Goal: Transaction & Acquisition: Purchase product/service

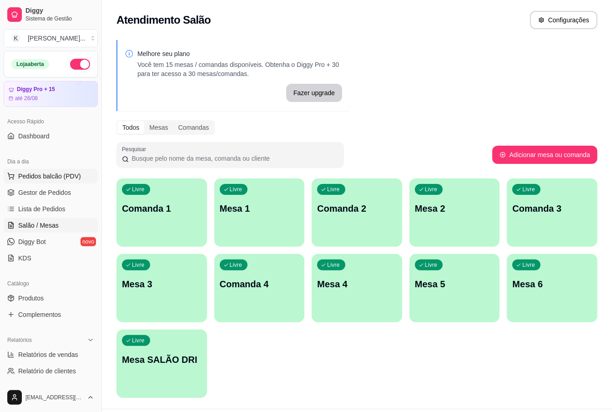
click at [47, 177] on span "Pedidos balcão (PDV)" at bounding box center [49, 176] width 63 height 9
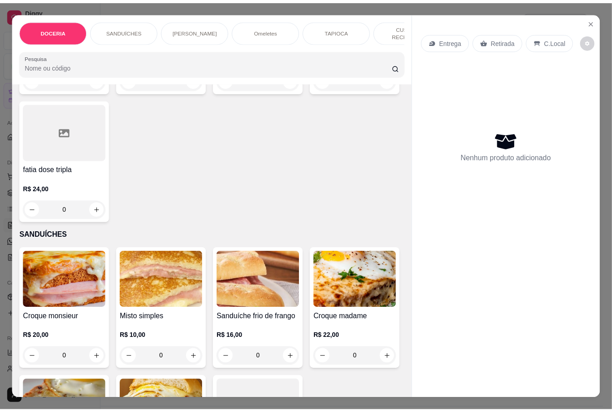
scroll to position [182, 0]
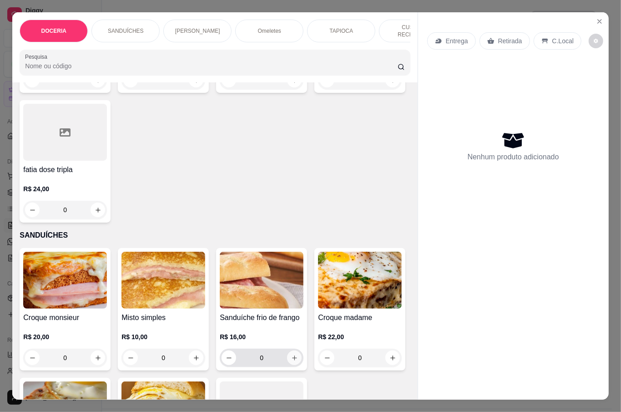
click at [291, 355] on icon "increase-product-quantity" at bounding box center [294, 358] width 7 height 7
type input "1"
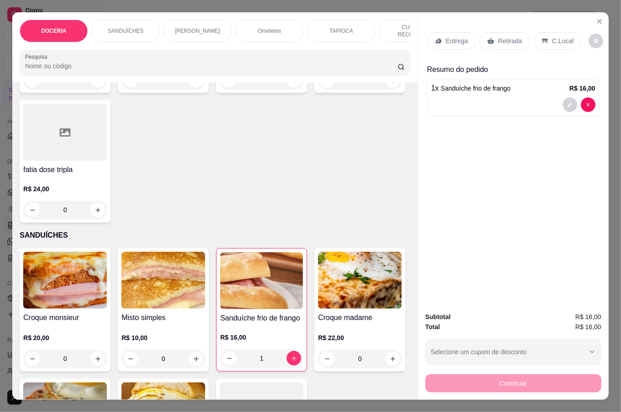
click at [505, 37] on p "Retirada" at bounding box center [510, 40] width 24 height 9
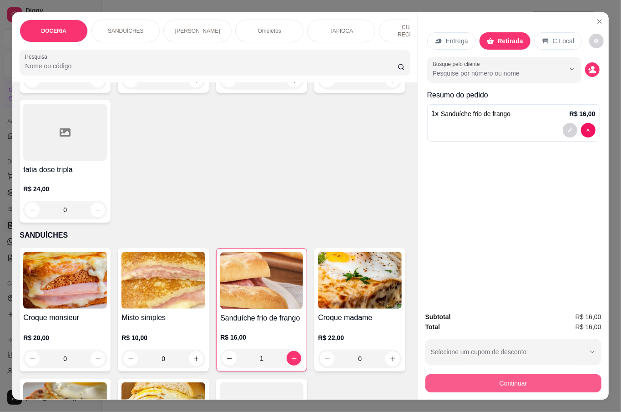
click at [521, 377] on button "Continuar" at bounding box center [514, 383] width 176 height 18
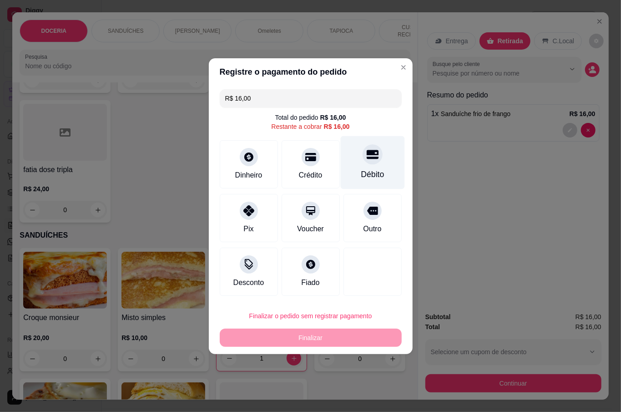
click at [361, 174] on div "Débito" at bounding box center [372, 174] width 23 height 12
type input "R$ 0,00"
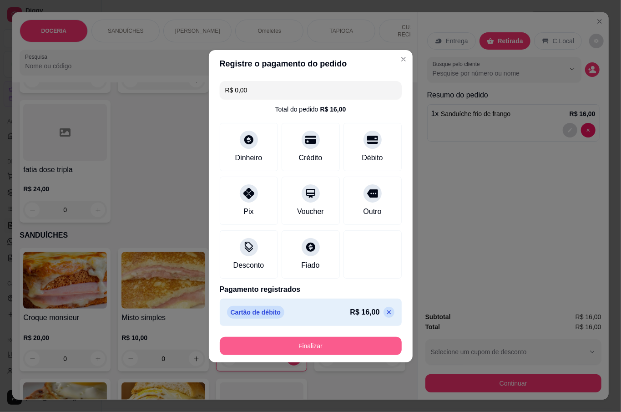
click at [346, 346] on button "Finalizar" at bounding box center [311, 346] width 182 height 18
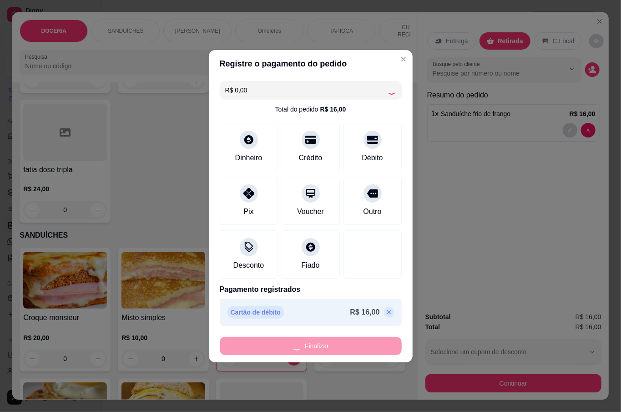
type input "0"
type input "-R$ 16,00"
